Goal: Task Accomplishment & Management: Complete application form

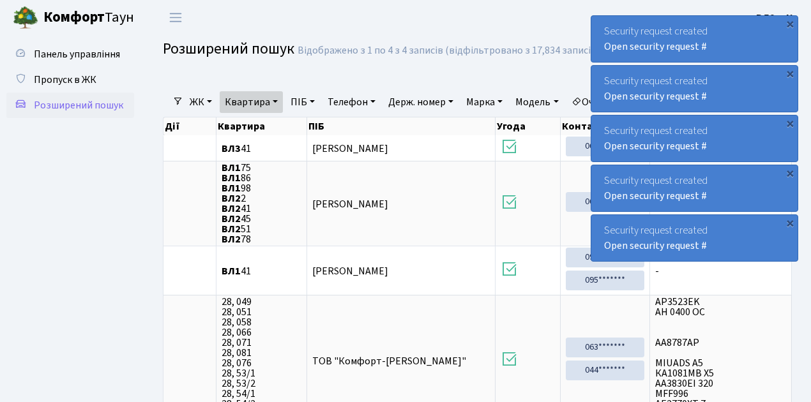
select select "25"
drag, startPoint x: 0, startPoint y: 0, endPoint x: 51, endPoint y: 82, distance: 96.3
click at [51, 82] on span "Пропуск в ЖК" at bounding box center [65, 80] width 63 height 14
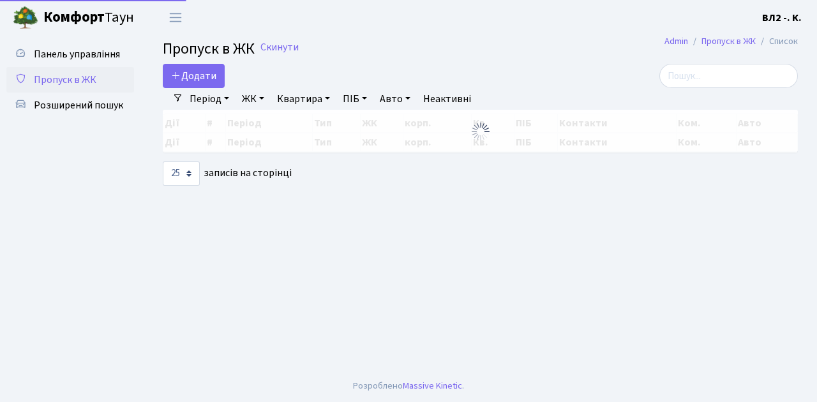
select select "25"
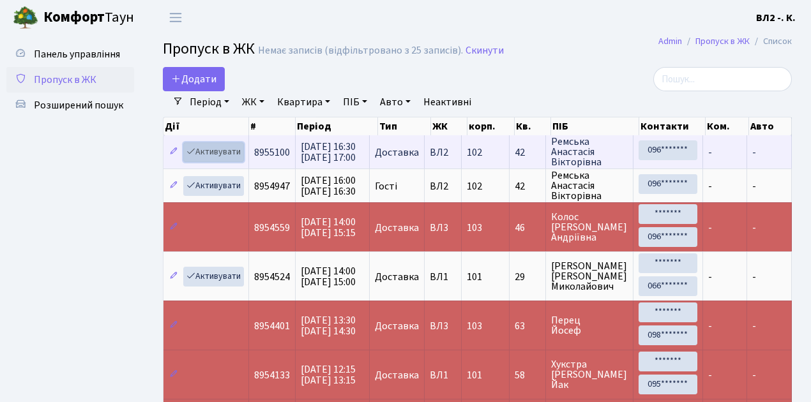
click at [213, 156] on link "Активувати" at bounding box center [213, 152] width 61 height 20
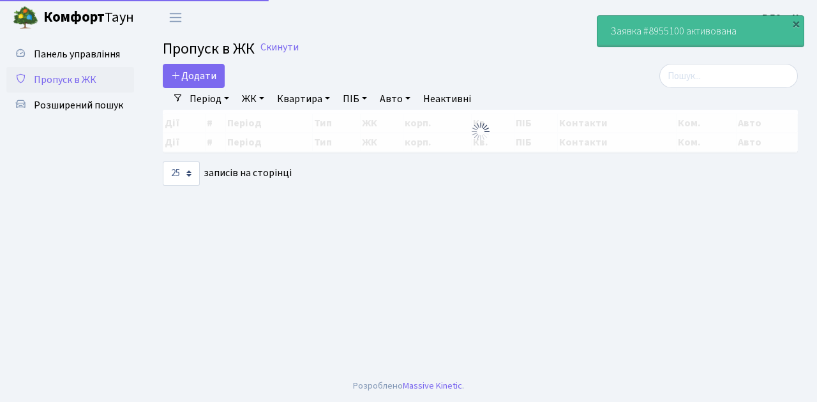
select select "25"
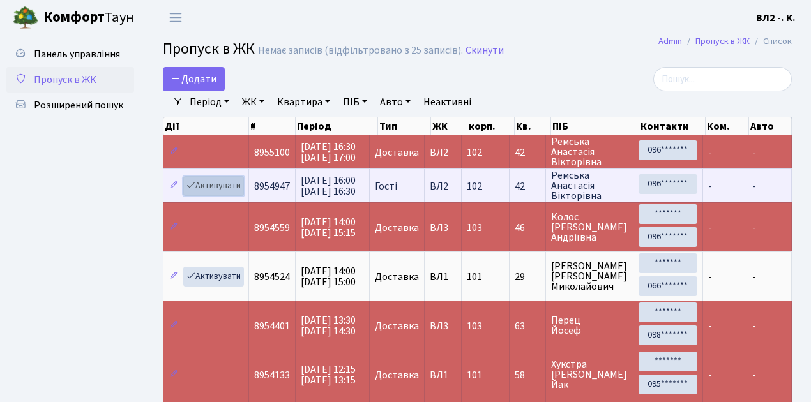
click at [225, 187] on link "Активувати" at bounding box center [213, 186] width 61 height 20
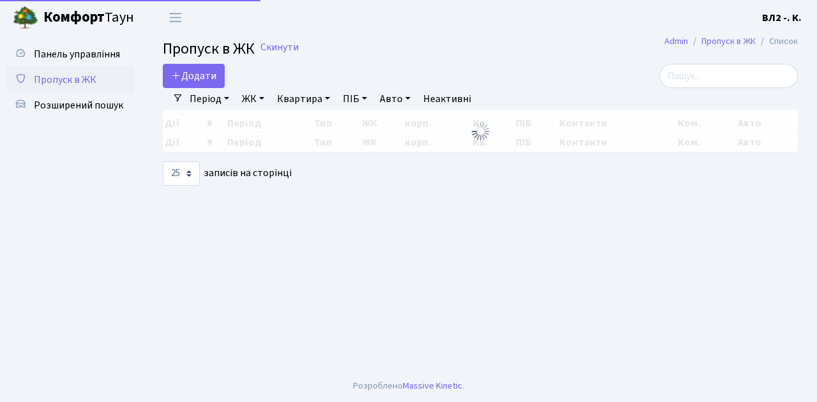
select select "25"
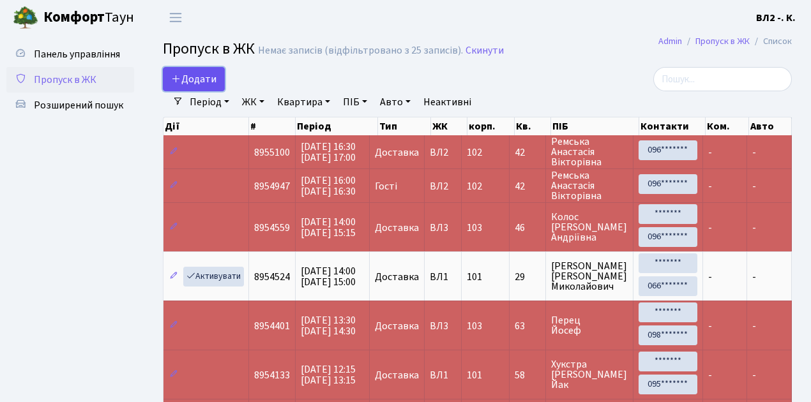
click at [191, 79] on span "Додати" at bounding box center [193, 79] width 45 height 14
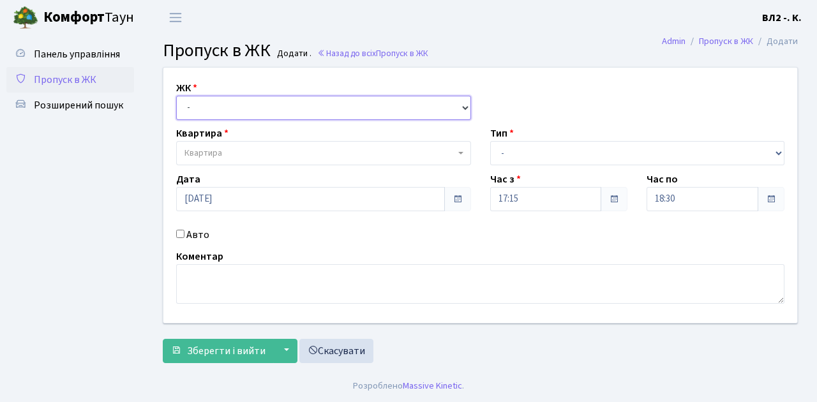
click at [209, 112] on select "- [STREET_ADDRESS][PERSON_NAME]" at bounding box center [323, 108] width 295 height 24
select select "317"
click at [176, 96] on select "- [STREET_ADDRESS][PERSON_NAME]" at bounding box center [323, 108] width 295 height 24
select select
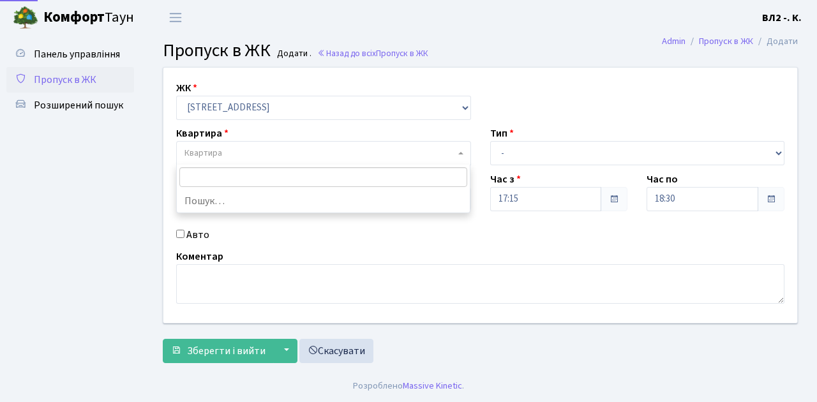
click at [251, 156] on span "Квартира" at bounding box center [319, 153] width 271 height 13
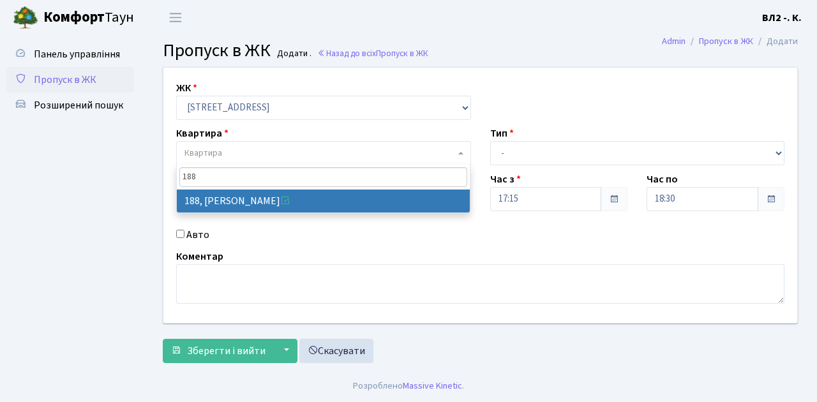
type input "188"
select select "40000"
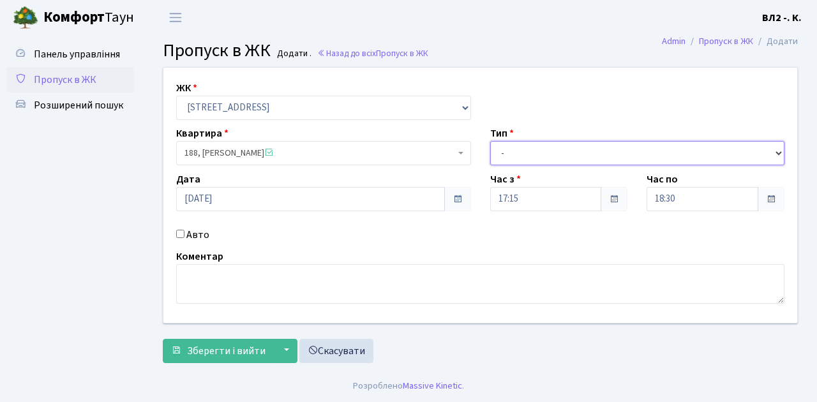
click at [567, 154] on select "- Доставка Таксі Гості Сервіс" at bounding box center [637, 153] width 295 height 24
select select "1"
click at [490, 141] on select "- Доставка Таксі Гості Сервіс" at bounding box center [637, 153] width 295 height 24
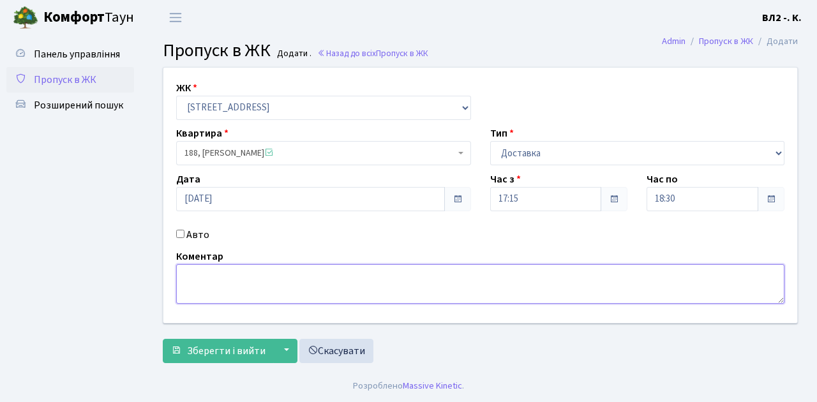
click at [223, 268] on textarea at bounding box center [480, 284] width 608 height 40
type textarea "Glovo"
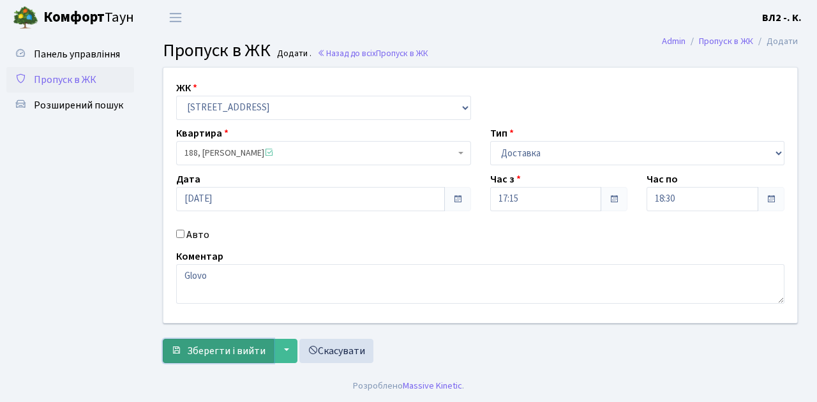
click at [236, 345] on span "Зберегти і вийти" at bounding box center [226, 351] width 79 height 14
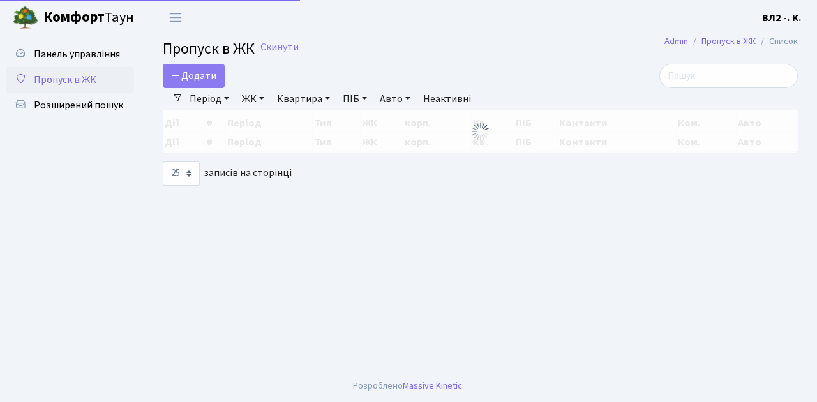
select select "25"
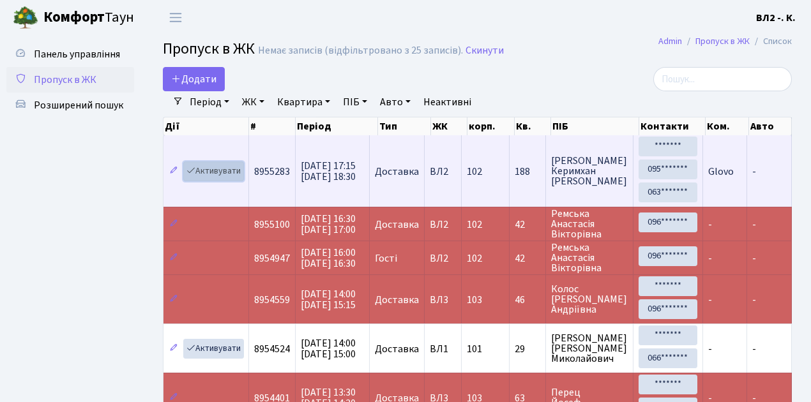
click at [215, 175] on link "Активувати" at bounding box center [213, 171] width 61 height 20
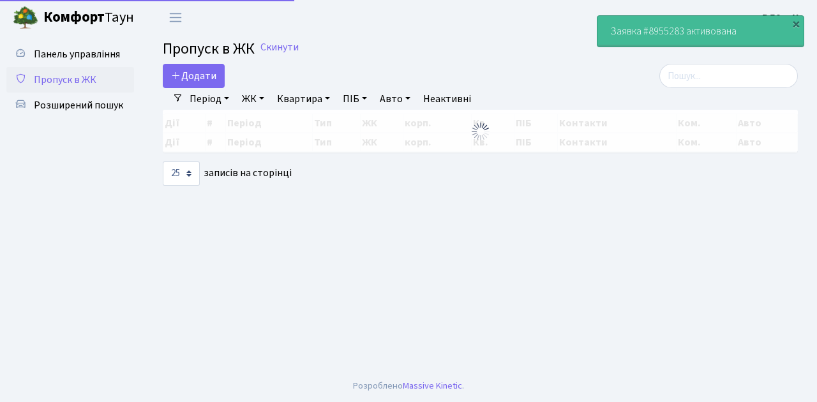
select select "25"
